Goal: Find specific page/section: Find specific page/section

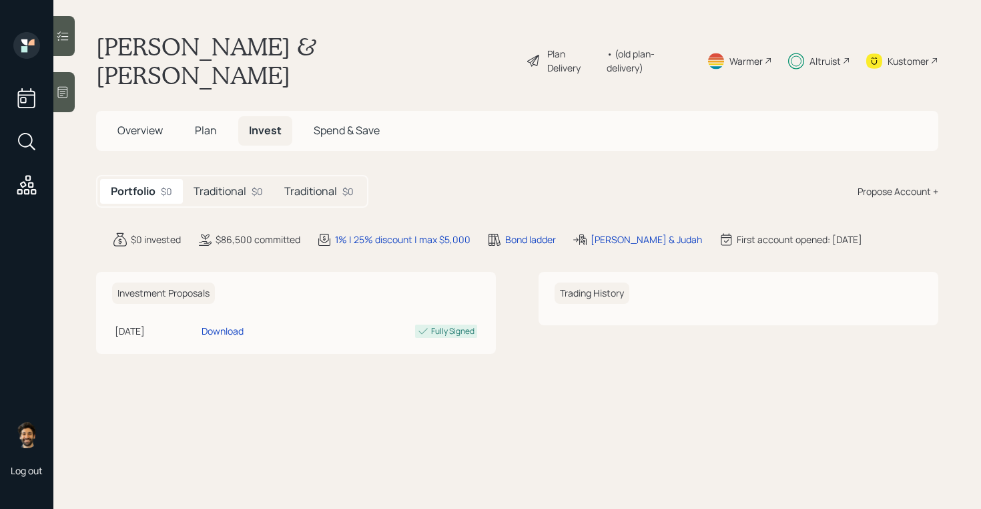
click at [208, 123] on span "Plan" at bounding box center [206, 130] width 22 height 15
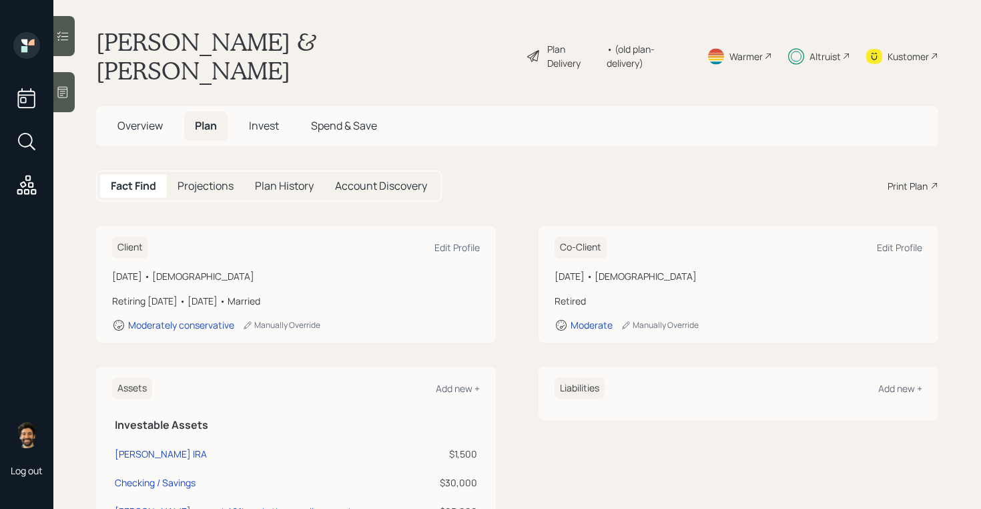
scroll to position [7, 0]
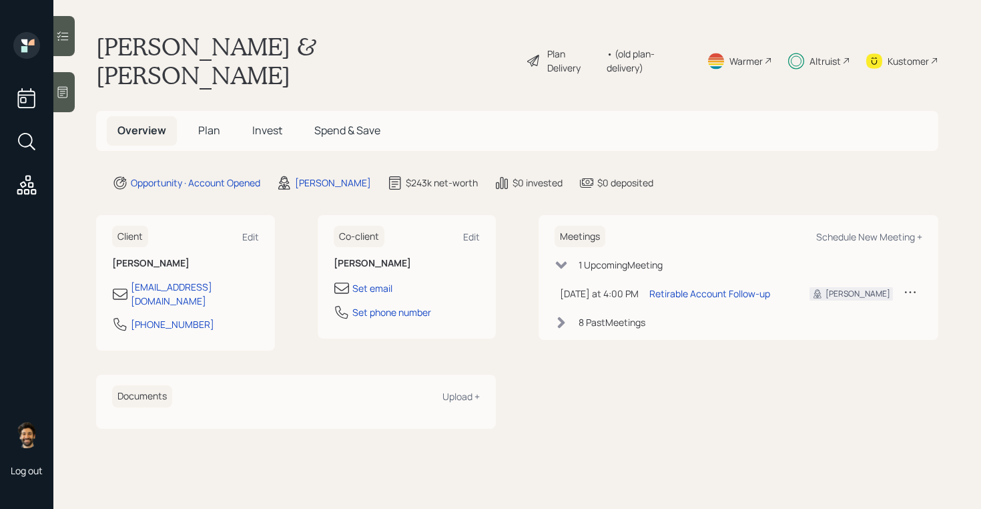
click at [212, 123] on span "Plan" at bounding box center [209, 130] width 22 height 15
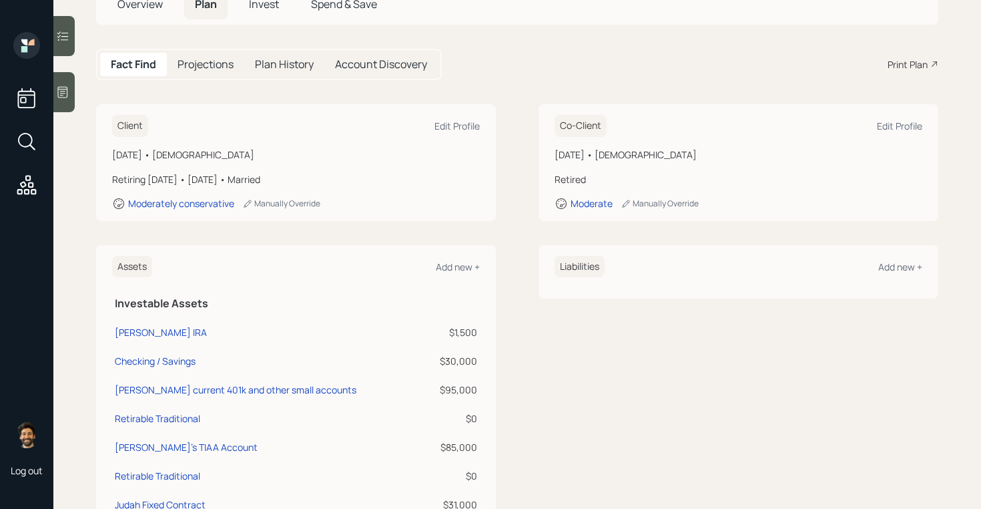
scroll to position [123, 0]
